Goal: Use online tool/utility: Utilize a website feature to perform a specific function

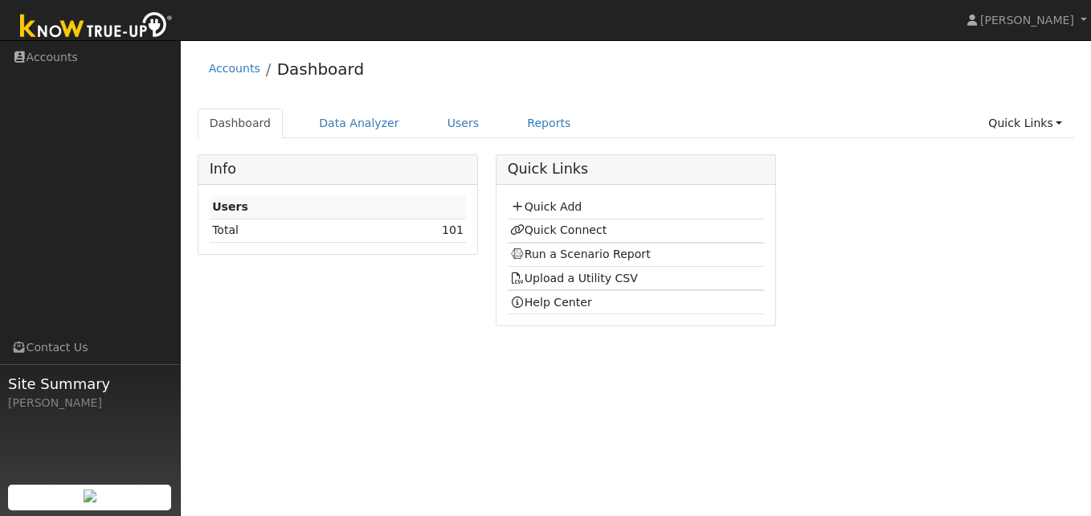
drag, startPoint x: 0, startPoint y: 0, endPoint x: 245, endPoint y: 188, distance: 309.0
click at [245, 188] on div "Info Users Total 101 Quick Links Quick Add Quick Connect Run a Scenario Report …" at bounding box center [636, 246] width 895 height 184
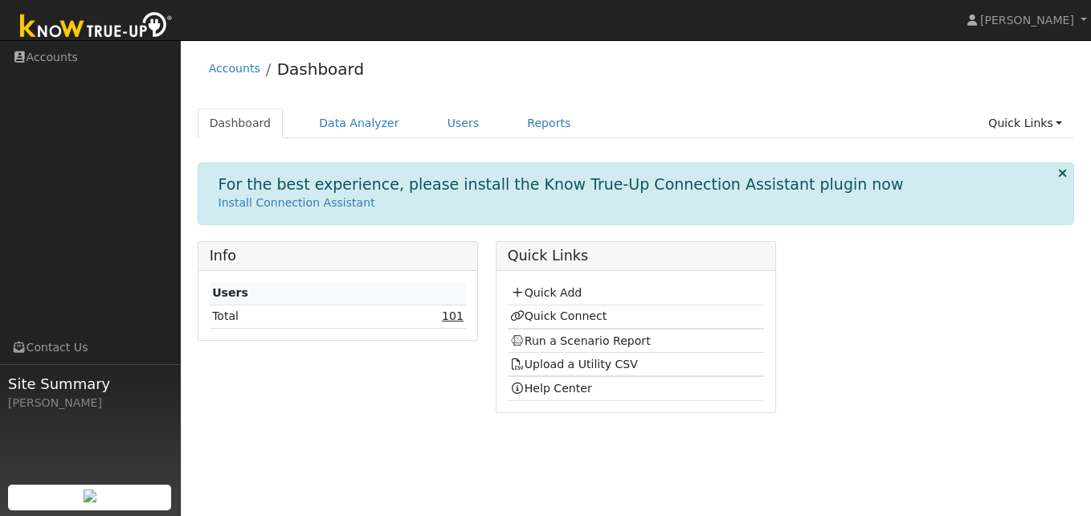
click at [454, 317] on link "101" at bounding box center [453, 315] width 22 height 13
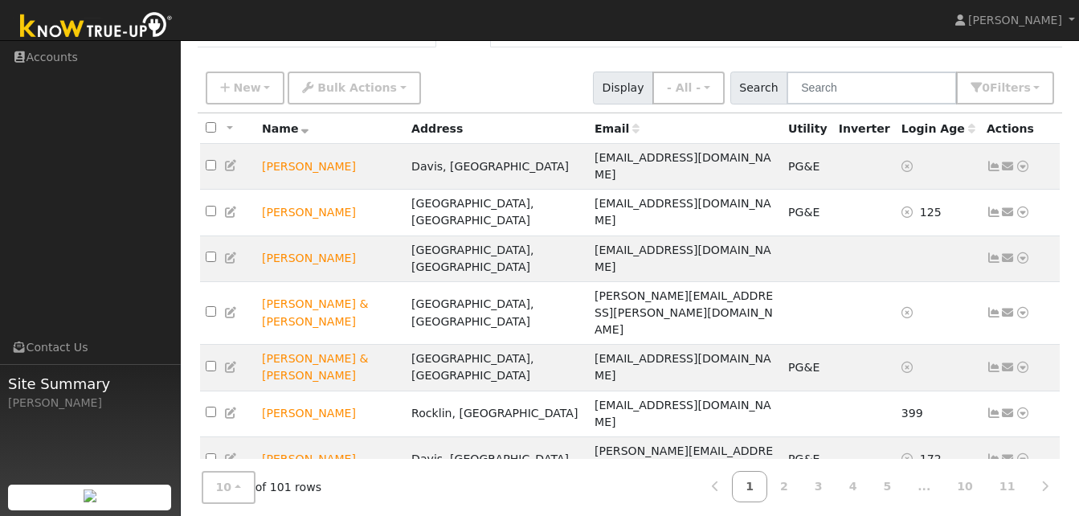
scroll to position [105, 0]
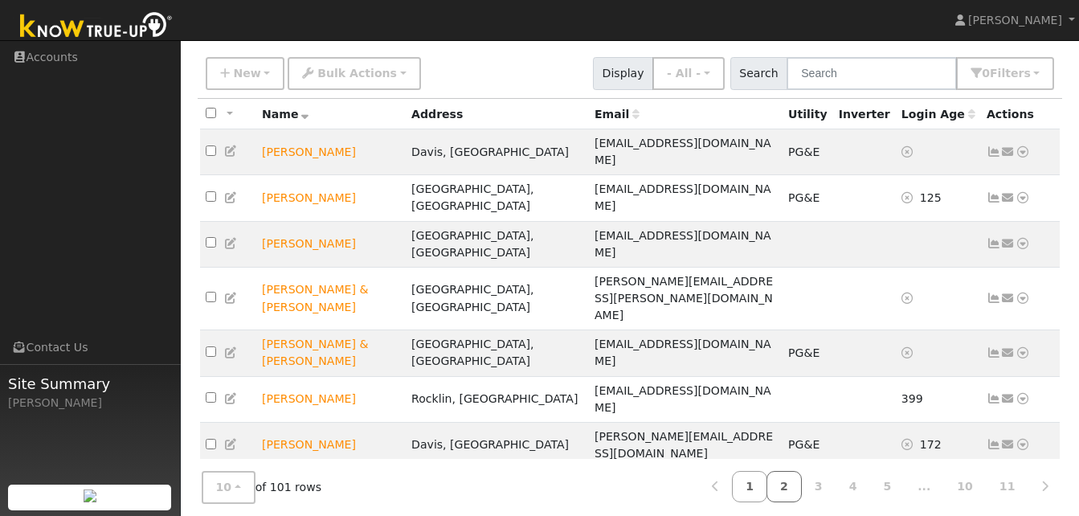
click at [802, 476] on link "2" at bounding box center [784, 486] width 35 height 31
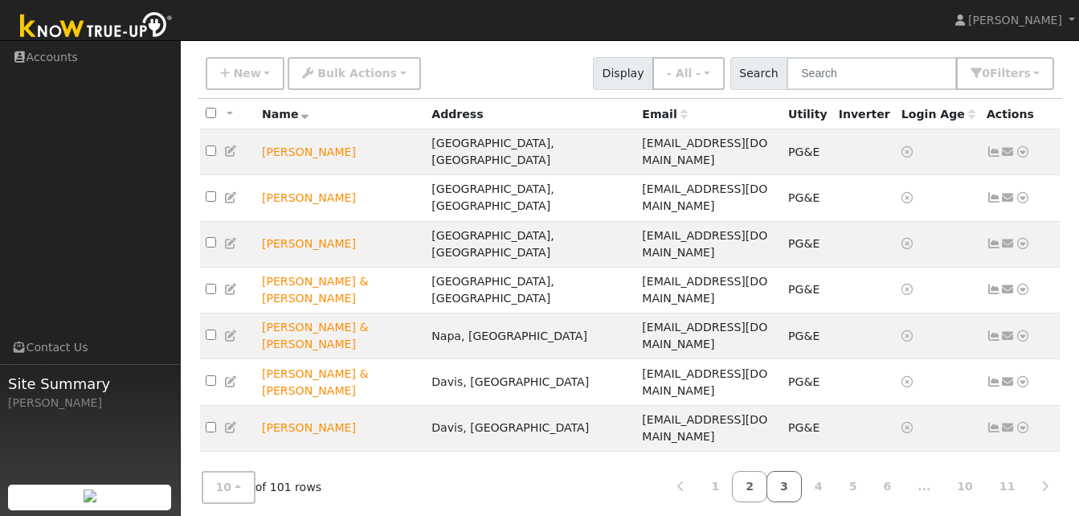
click at [802, 477] on link "3" at bounding box center [784, 486] width 35 height 31
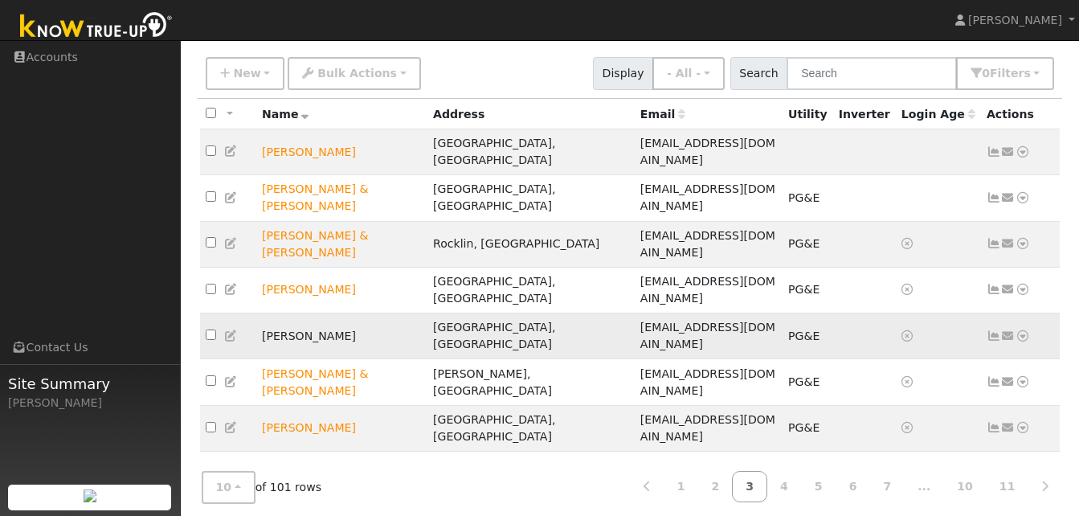
click at [1022, 330] on icon at bounding box center [1023, 335] width 14 height 11
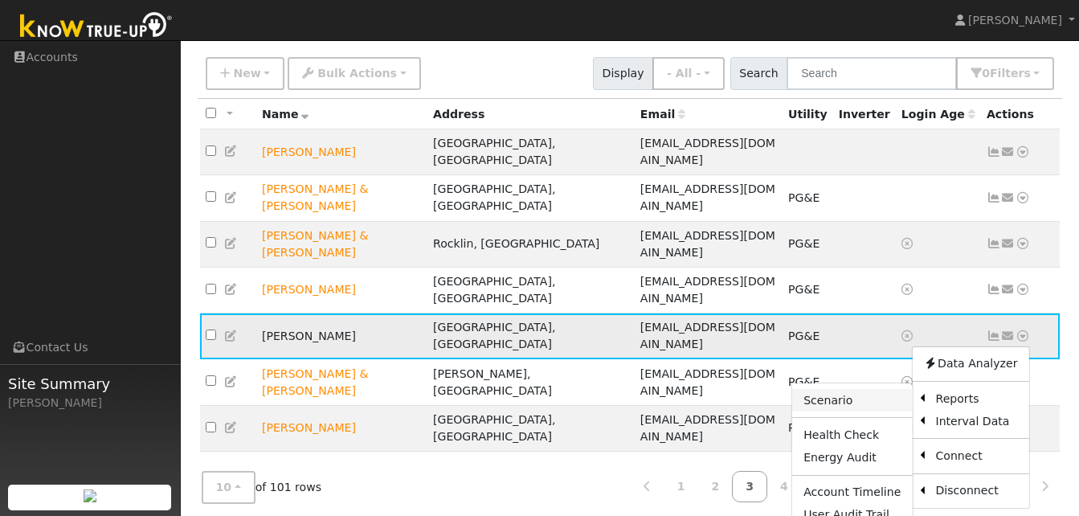
click at [845, 389] on link "Scenario" at bounding box center [852, 400] width 120 height 23
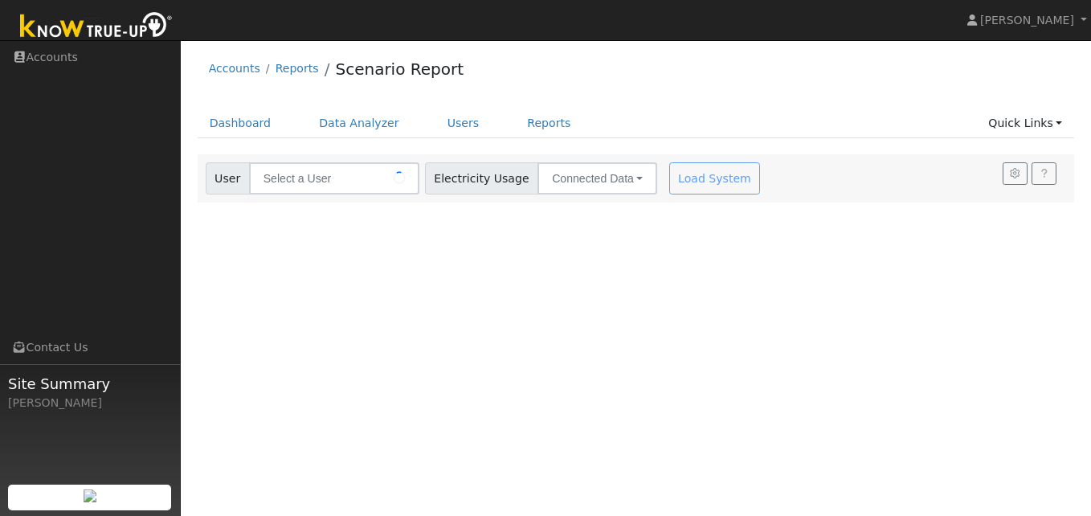
type input "[PERSON_NAME]"
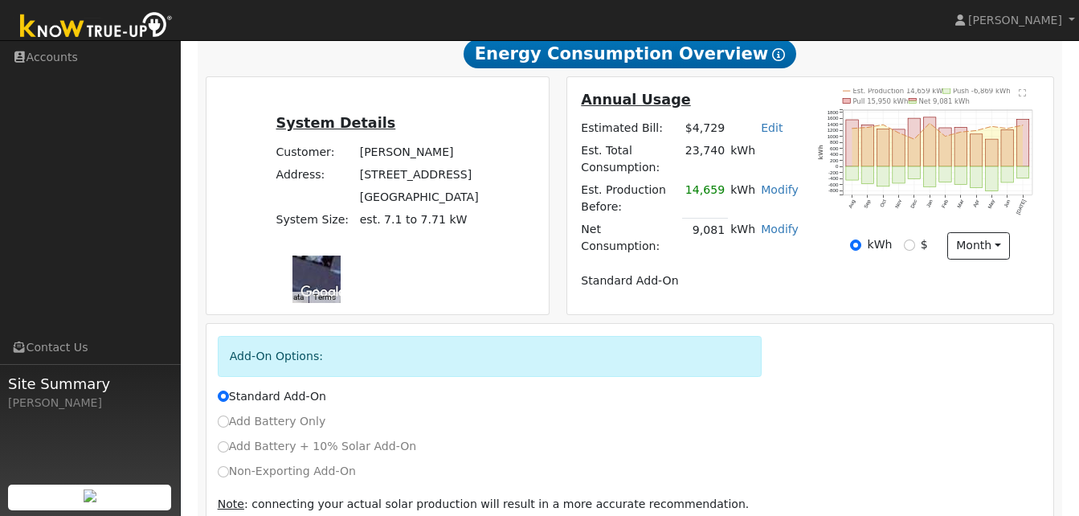
scroll to position [292, 0]
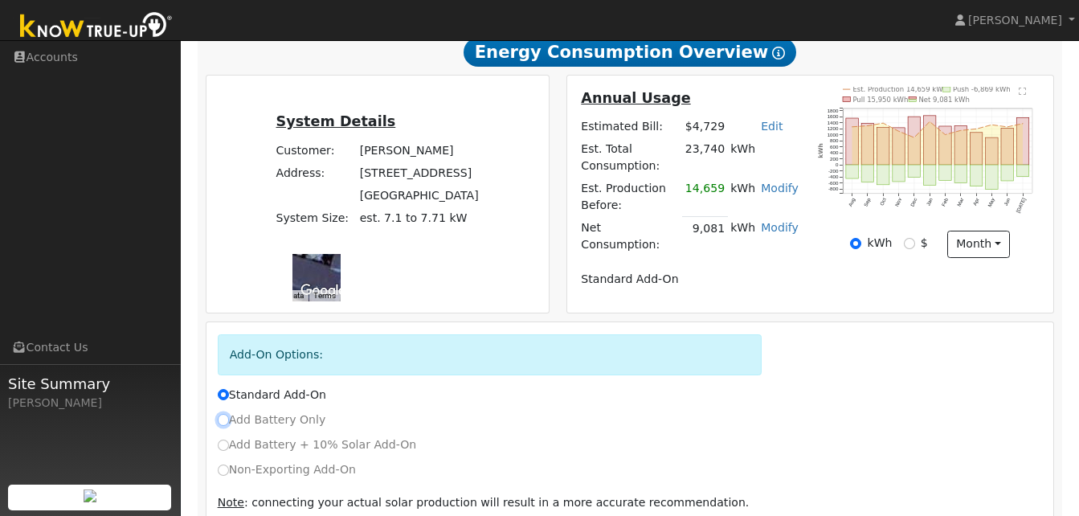
click at [227, 414] on input "Add Battery Only" at bounding box center [223, 419] width 11 height 11
radio input "true"
radio input "false"
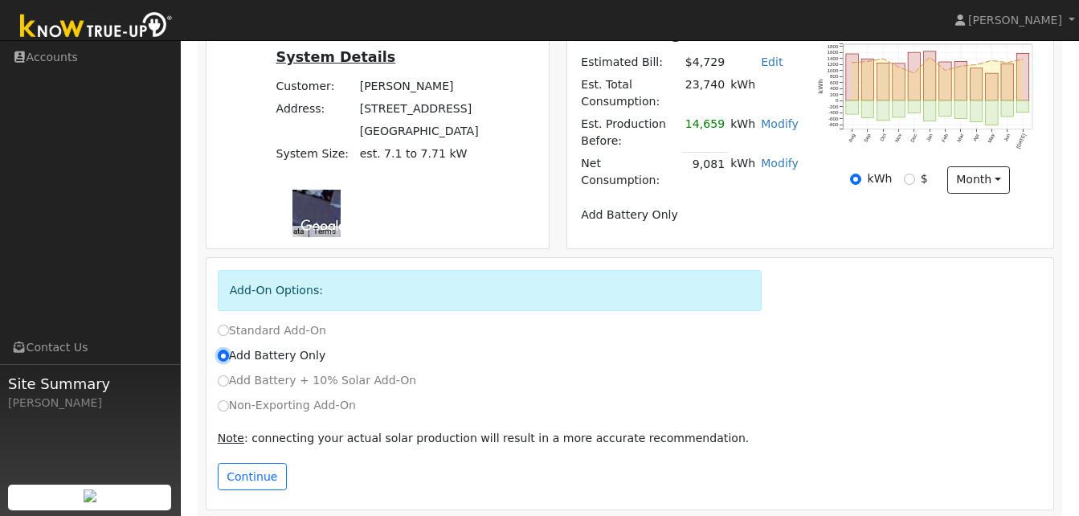
scroll to position [358, 0]
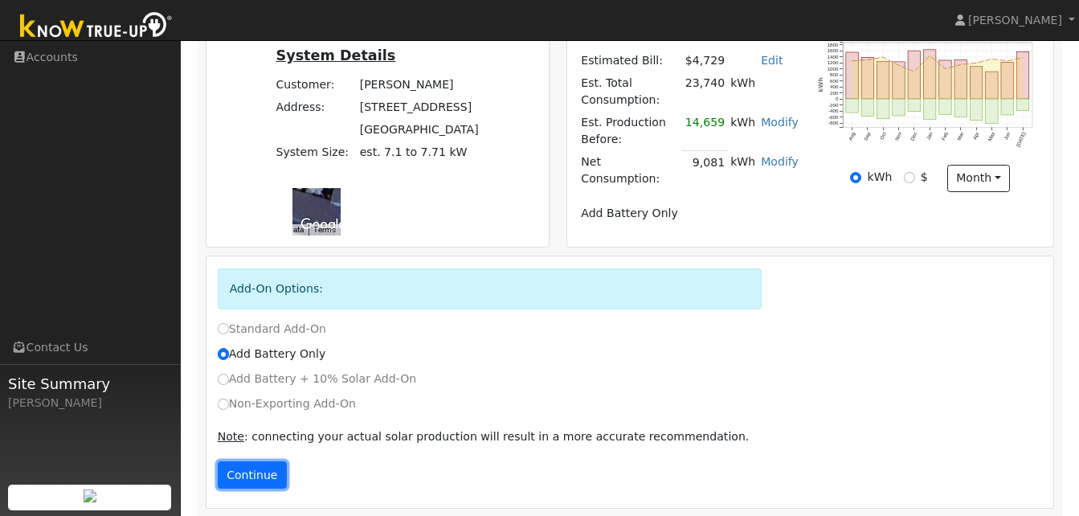
click at [260, 465] on button "Continue" at bounding box center [252, 474] width 69 height 27
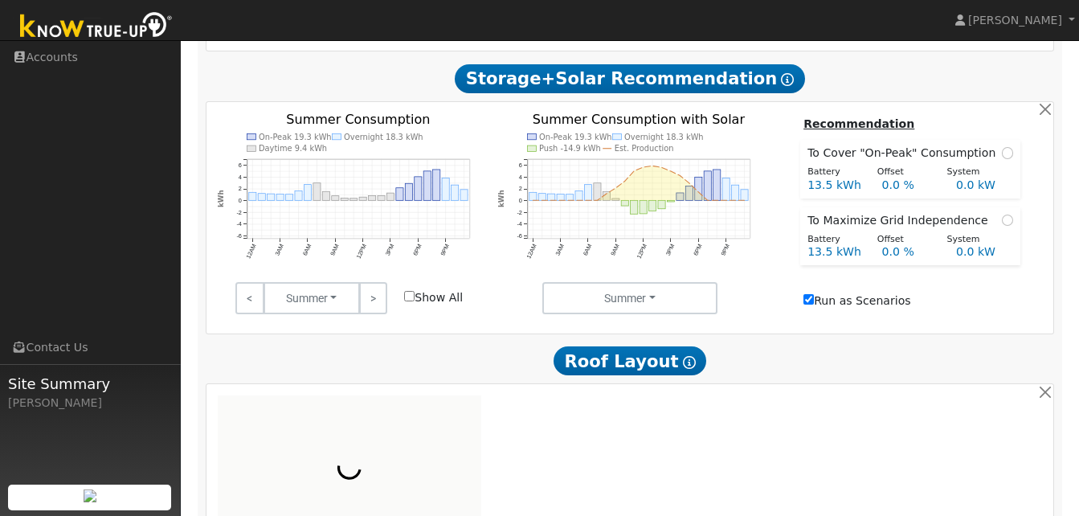
scroll to position [745, 0]
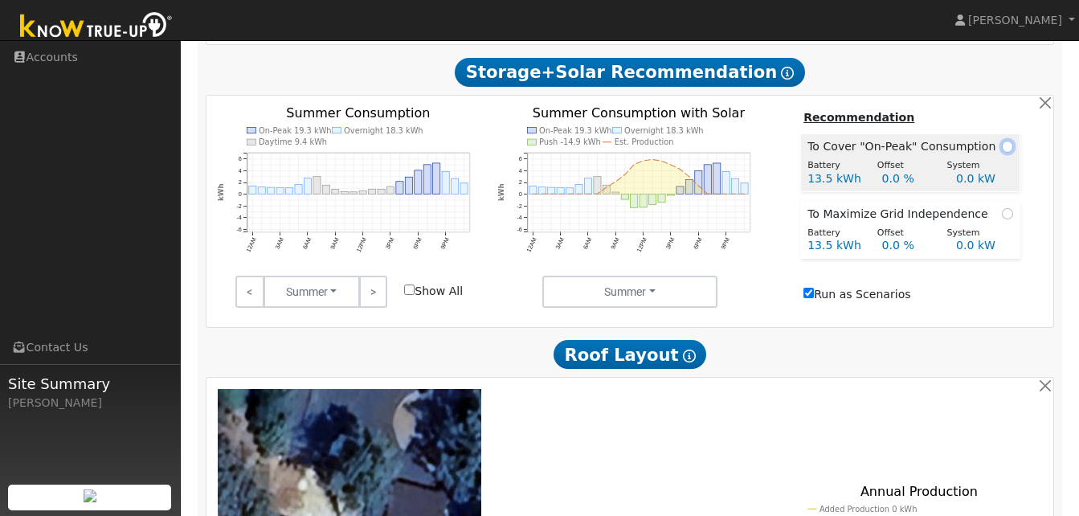
click at [1002, 141] on input "radio" at bounding box center [1007, 146] width 11 height 11
radio input "true"
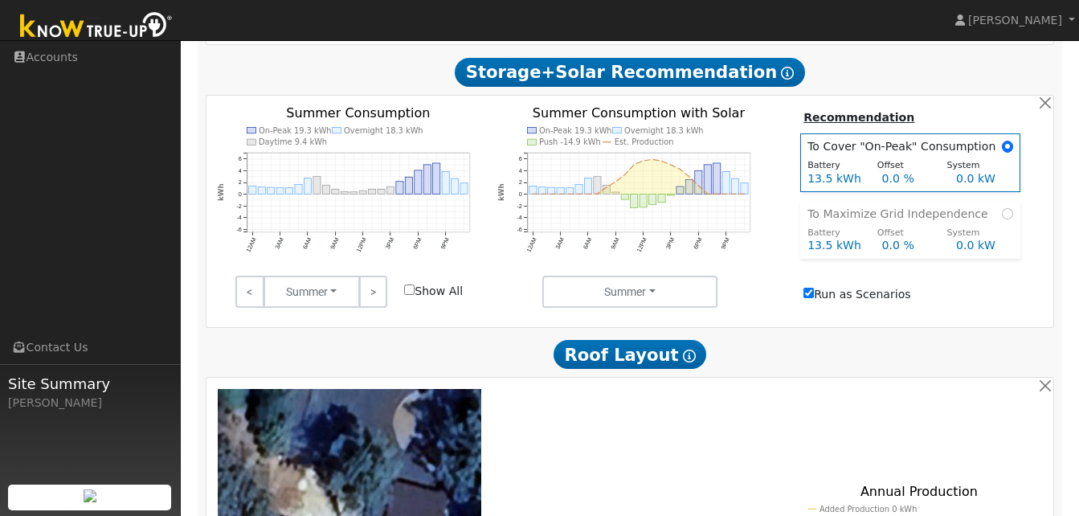
click at [862, 286] on label "Run as Scenarios" at bounding box center [857, 294] width 107 height 17
click at [814, 288] on input "Run as Scenarios" at bounding box center [809, 293] width 10 height 10
checkbox input "true"
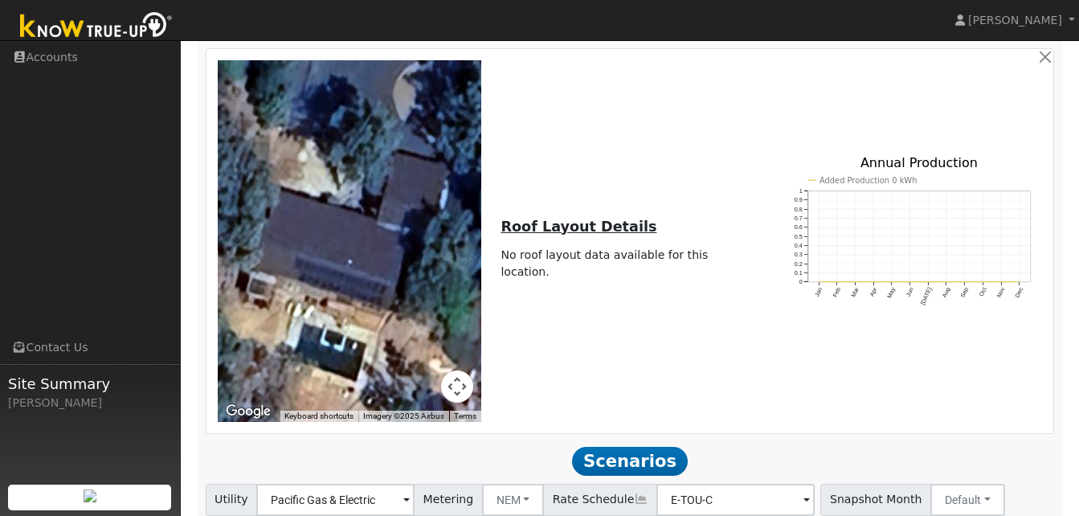
scroll to position [1076, 0]
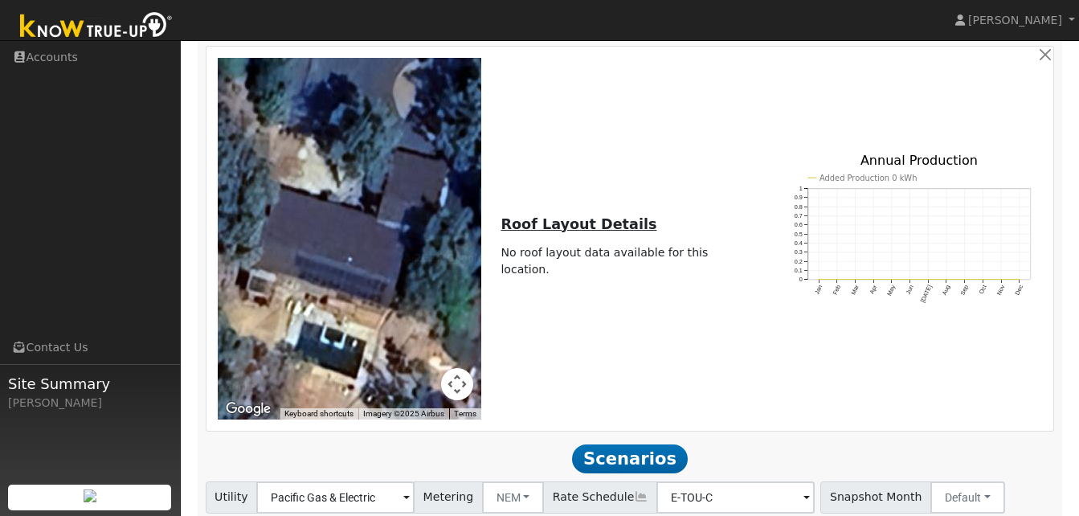
click at [628, 455] on span "Scenarios" at bounding box center [629, 458] width 115 height 29
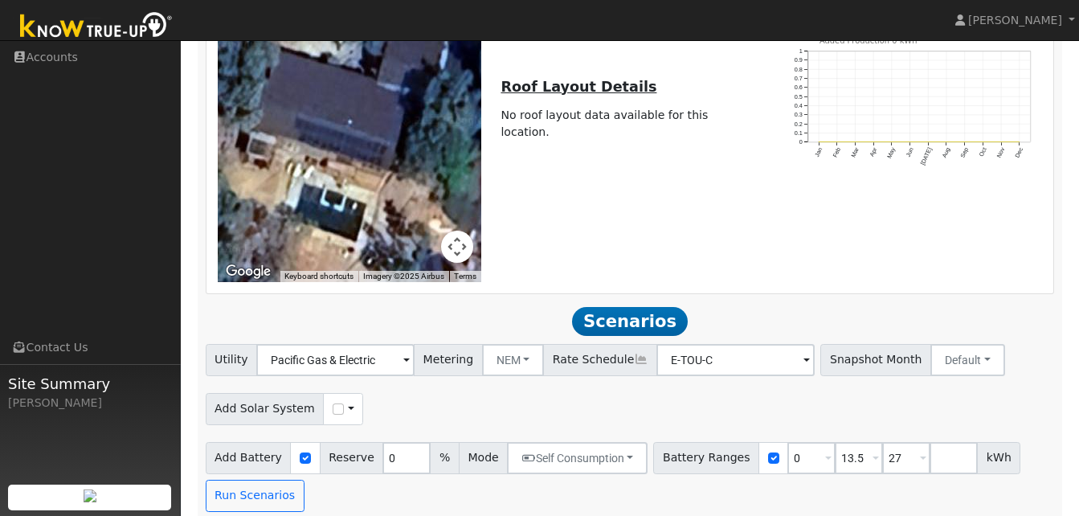
scroll to position [1218, 0]
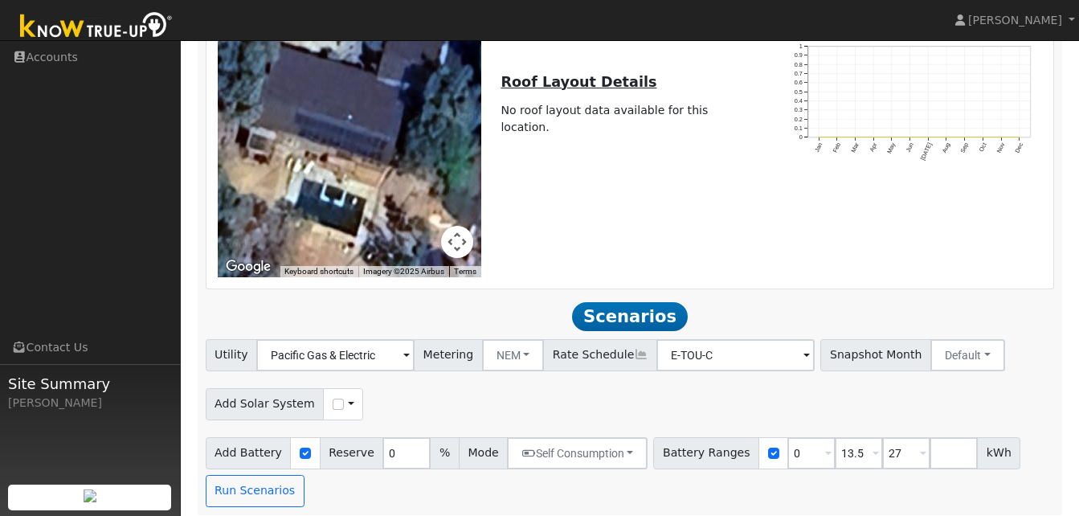
click at [825, 446] on span at bounding box center [828, 454] width 6 height 18
click at [784, 483] on div "Add Battery Reserve 0 % Mode Self Consumption Self Consumption Peak Savings Bac…" at bounding box center [630, 470] width 855 height 76
click at [267, 484] on button "Run Scenarios" at bounding box center [255, 491] width 99 height 32
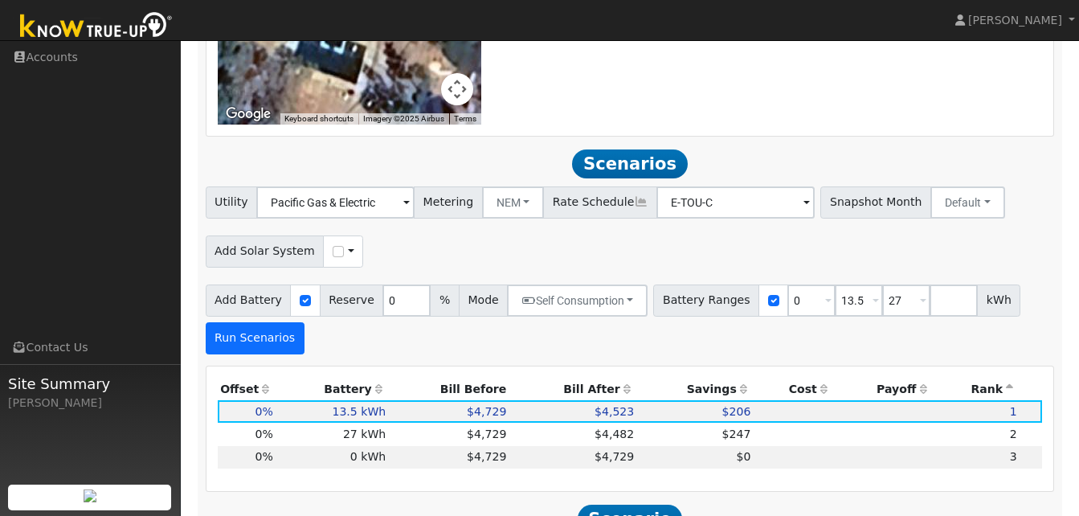
scroll to position [1464, 0]
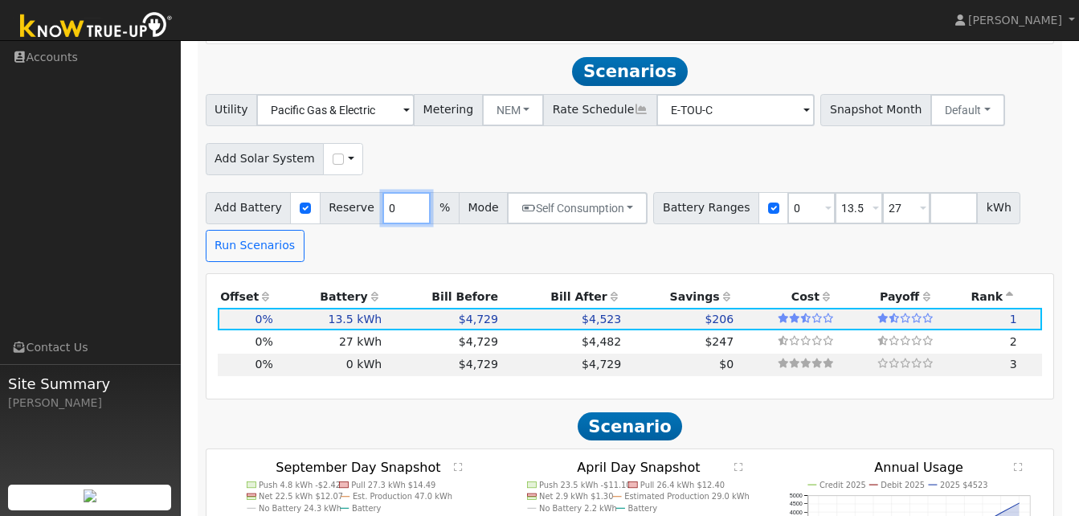
click at [403, 202] on input "0" at bounding box center [407, 208] width 48 height 32
click at [403, 194] on input "1" at bounding box center [407, 208] width 48 height 32
click at [403, 194] on input "2" at bounding box center [407, 208] width 48 height 32
click at [403, 194] on input "3" at bounding box center [407, 208] width 48 height 32
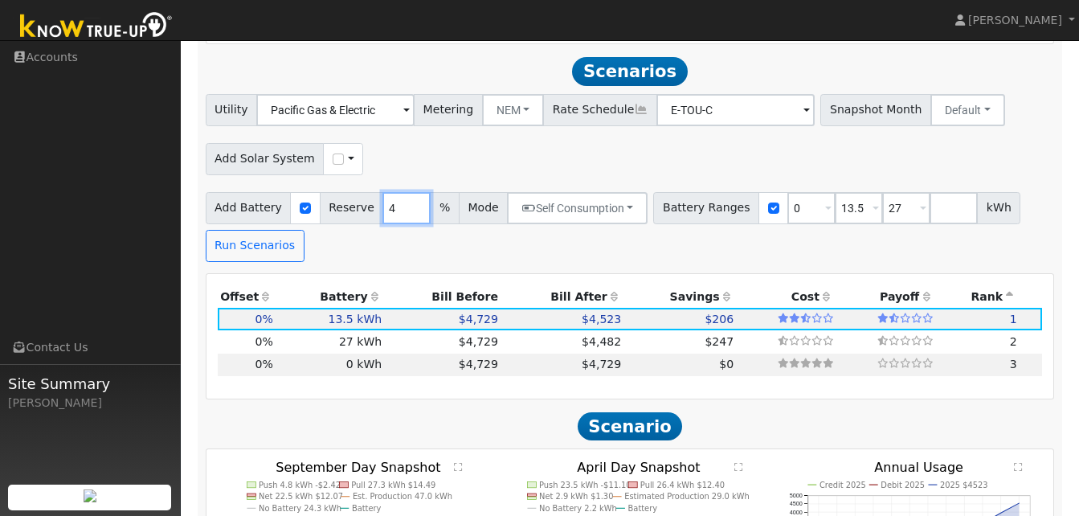
click at [403, 194] on input "4" at bounding box center [407, 208] width 48 height 32
type input "95"
click at [403, 194] on input "95" at bounding box center [407, 208] width 48 height 32
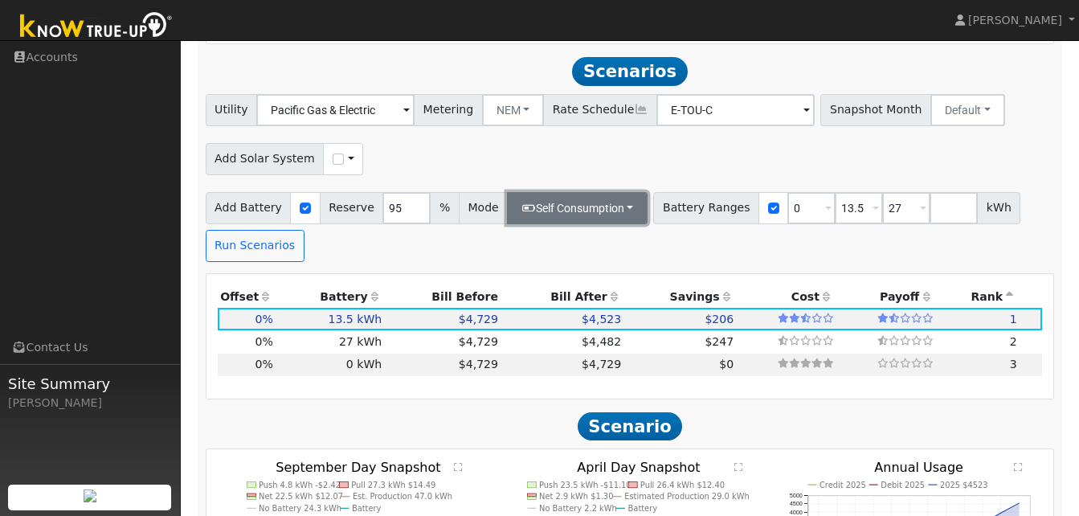
click at [617, 194] on button "Self Consumption" at bounding box center [577, 208] width 141 height 32
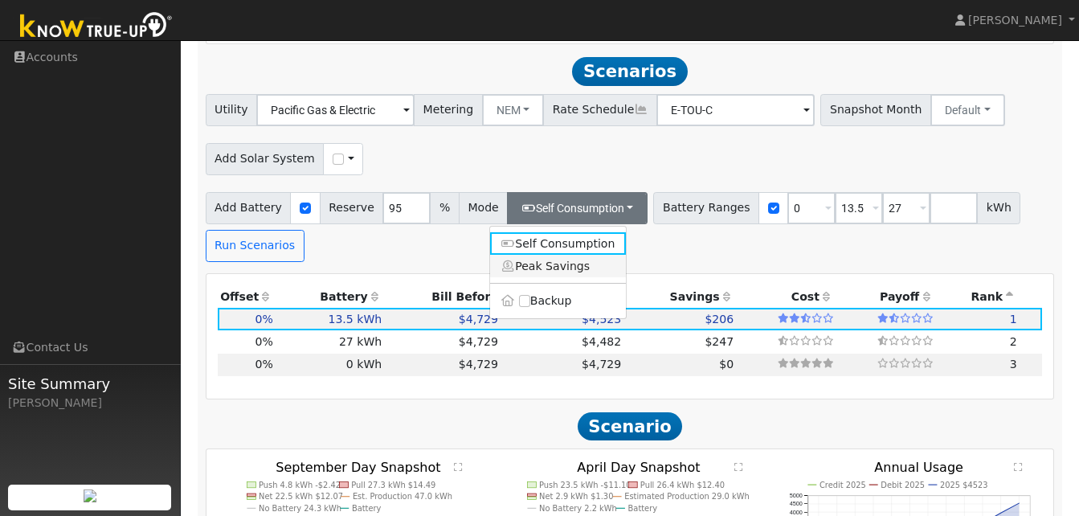
click at [563, 260] on link "Peak Savings" at bounding box center [558, 266] width 137 height 23
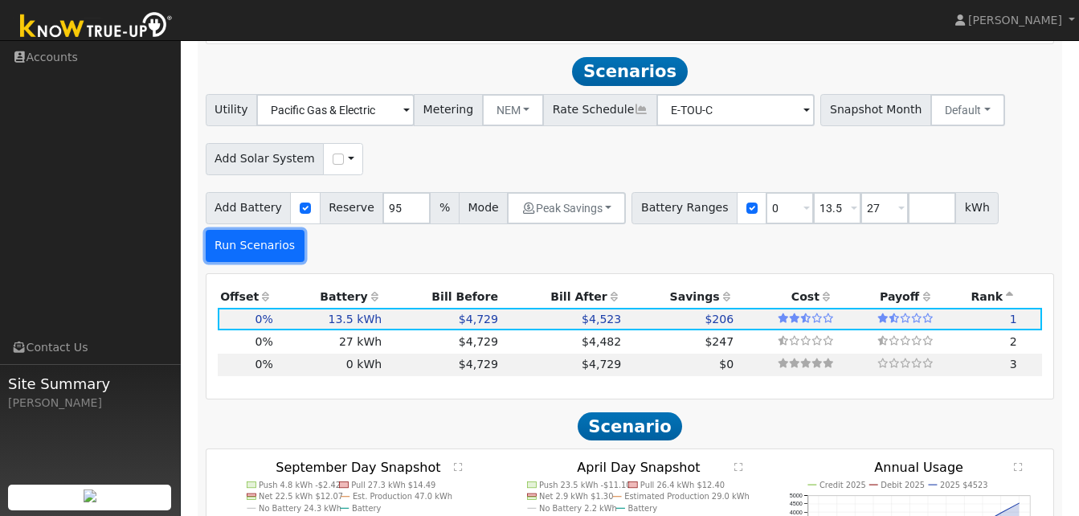
click at [257, 234] on button "Run Scenarios" at bounding box center [255, 246] width 99 height 32
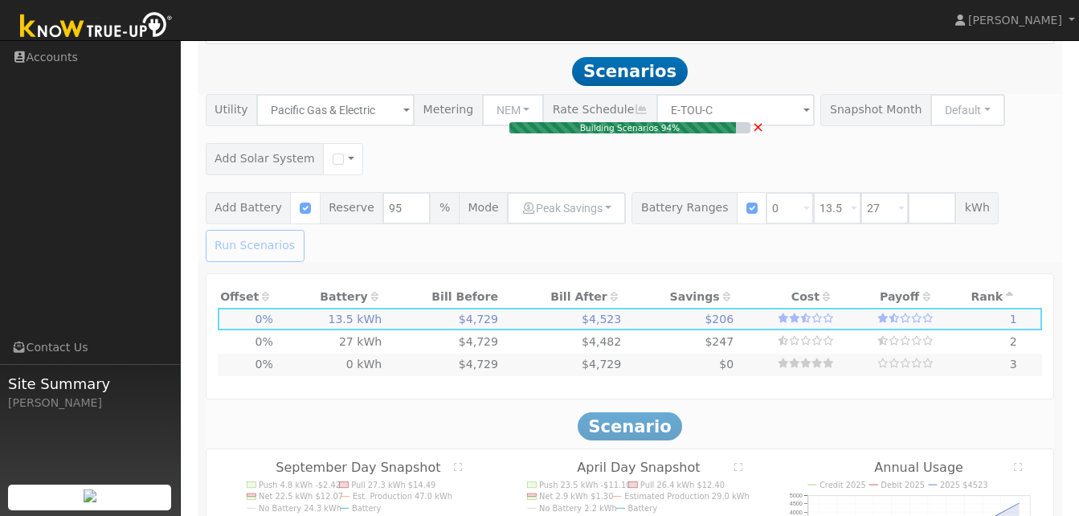
type input "$32,400"
type input "$9,720"
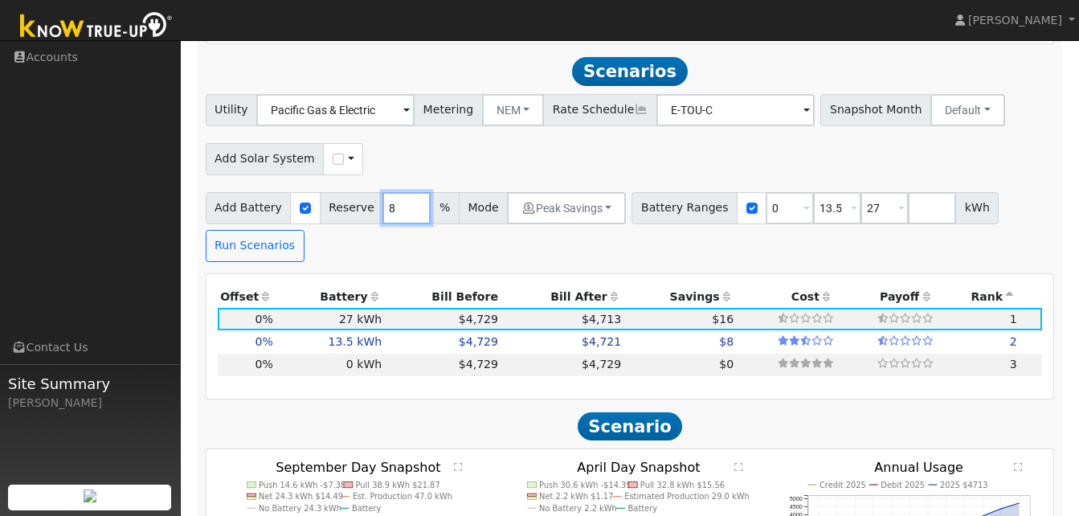
click at [401, 202] on input "8" at bounding box center [407, 208] width 48 height 32
type input "0"
click at [401, 202] on input "0" at bounding box center [407, 208] width 48 height 32
click at [269, 236] on button "Run Scenarios" at bounding box center [255, 246] width 99 height 32
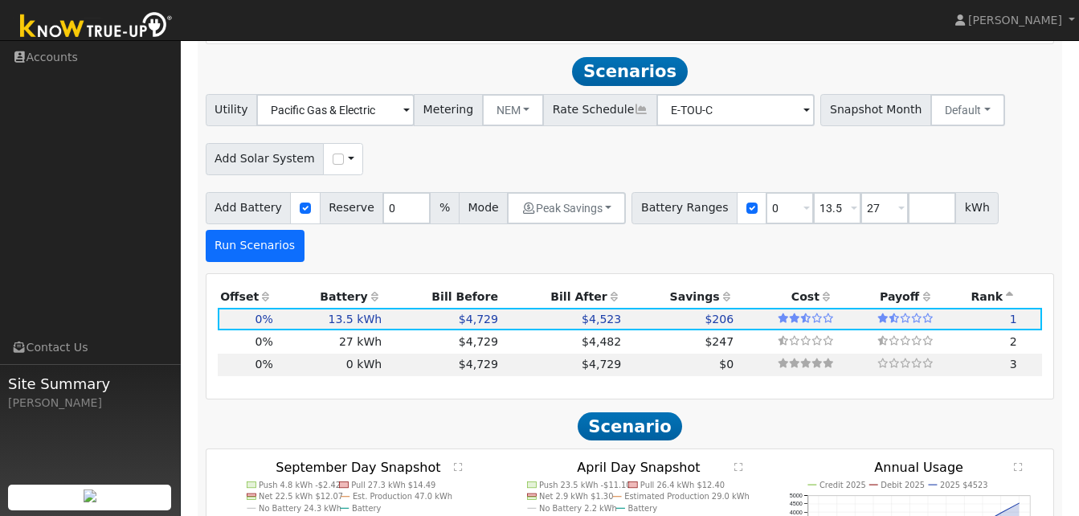
type input "$16,200"
type input "$4,860"
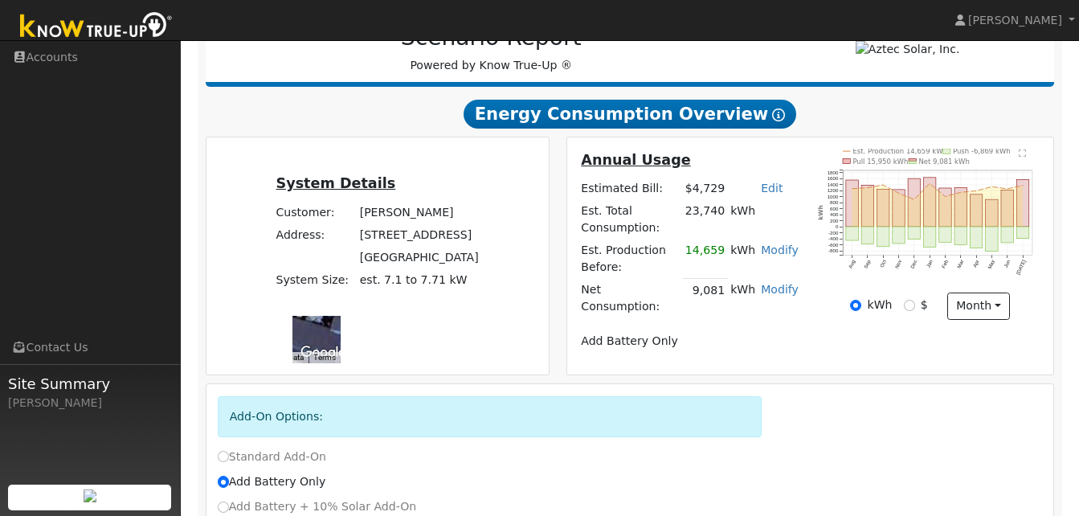
scroll to position [65, 0]
